Goal: Information Seeking & Learning: Learn about a topic

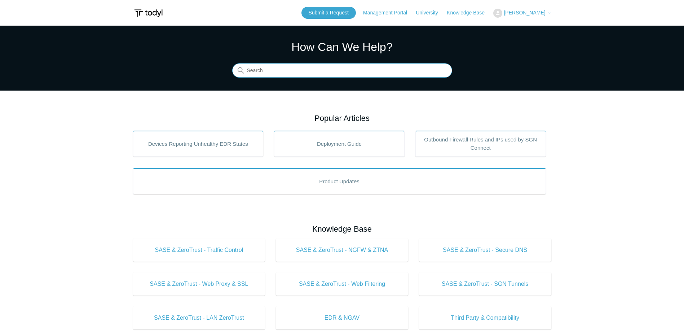
click at [376, 67] on input "Search" at bounding box center [342, 70] width 220 height 14
type input "tunnel public ip"
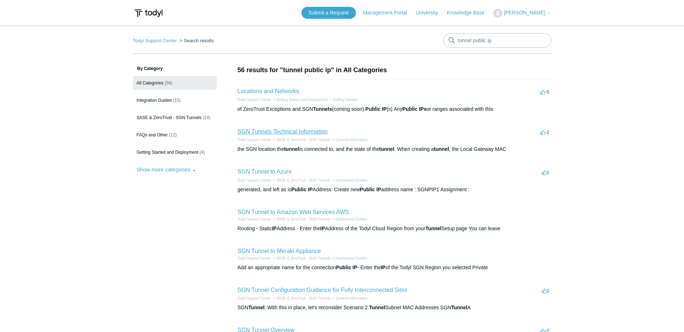
click at [281, 133] on link "SGN Tunnels Technical Information" at bounding box center [283, 131] width 90 height 6
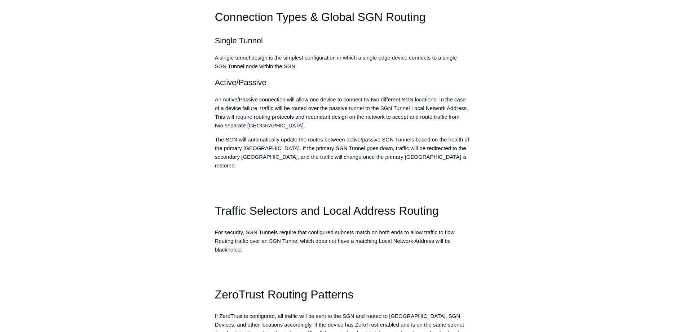
scroll to position [398, 0]
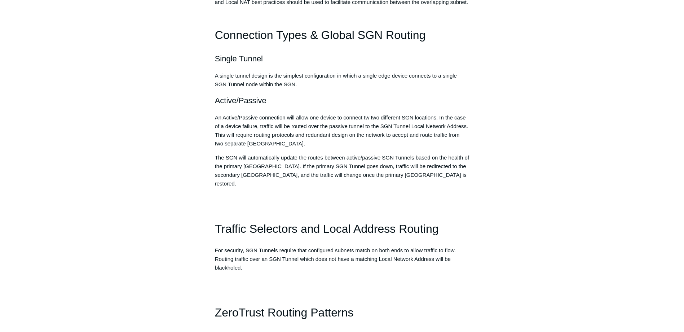
drag, startPoint x: 360, startPoint y: 217, endPoint x: 341, endPoint y: 201, distance: 25.3
click at [360, 217] on div "Network Awareness & Routing Overview The SGN Connect software and SGN Cloud dyn…" at bounding box center [342, 68] width 254 height 702
click at [613, 17] on main "Todyl Support Center SASE & ZeroTrust - SGN Tunnels General Information Article…" at bounding box center [342, 154] width 684 height 1054
click at [166, 146] on aside "Articles in this section SGN Tunnel Overview SGN Tunnels Technical Information …" at bounding box center [168, 170] width 71 height 1007
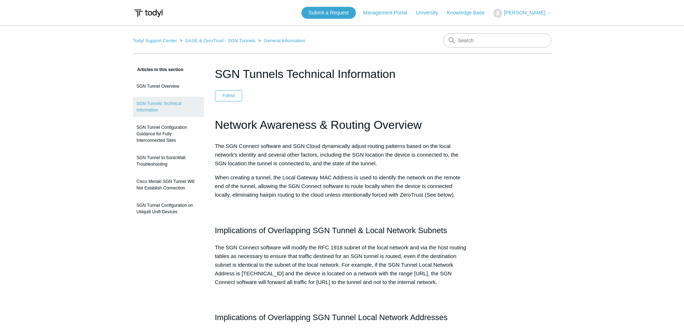
scroll to position [398, 0]
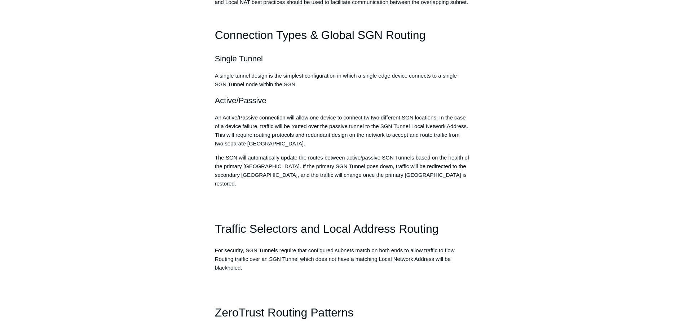
click at [401, 299] on div "Network Awareness & Routing Overview The SGN Connect software and SGN Cloud dyn…" at bounding box center [342, 68] width 254 height 702
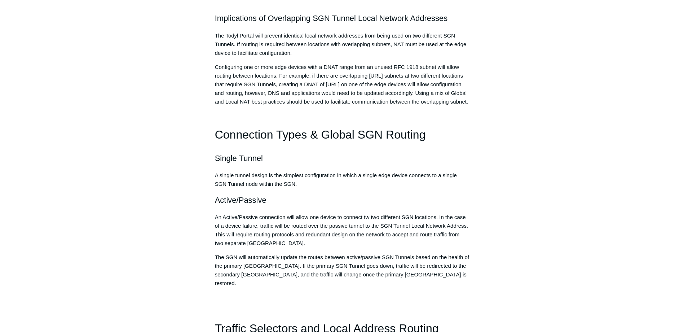
scroll to position [0, 0]
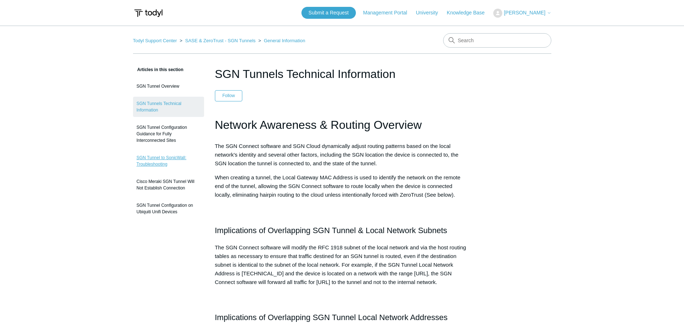
click at [156, 162] on link "SGN Tunnel to SonicWall: Troubleshooting" at bounding box center [168, 161] width 71 height 20
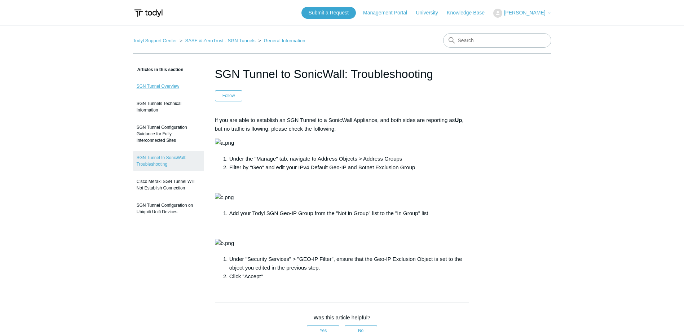
click at [176, 83] on link "SGN Tunnel Overview" at bounding box center [168, 86] width 71 height 14
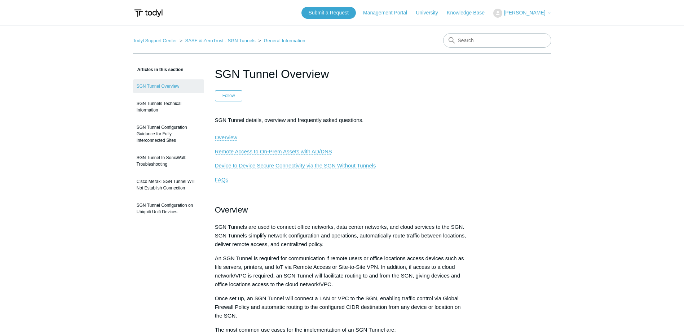
click at [295, 166] on span "Device to Device Secure Connectivity via the SGN Without Tunnels" at bounding box center [295, 165] width 161 height 6
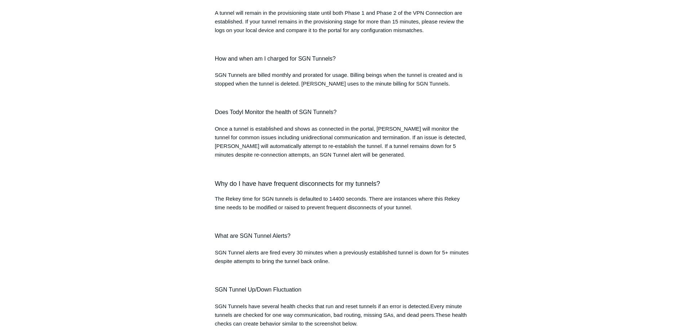
scroll to position [869, 0]
